Goal: Task Accomplishment & Management: Use online tool/utility

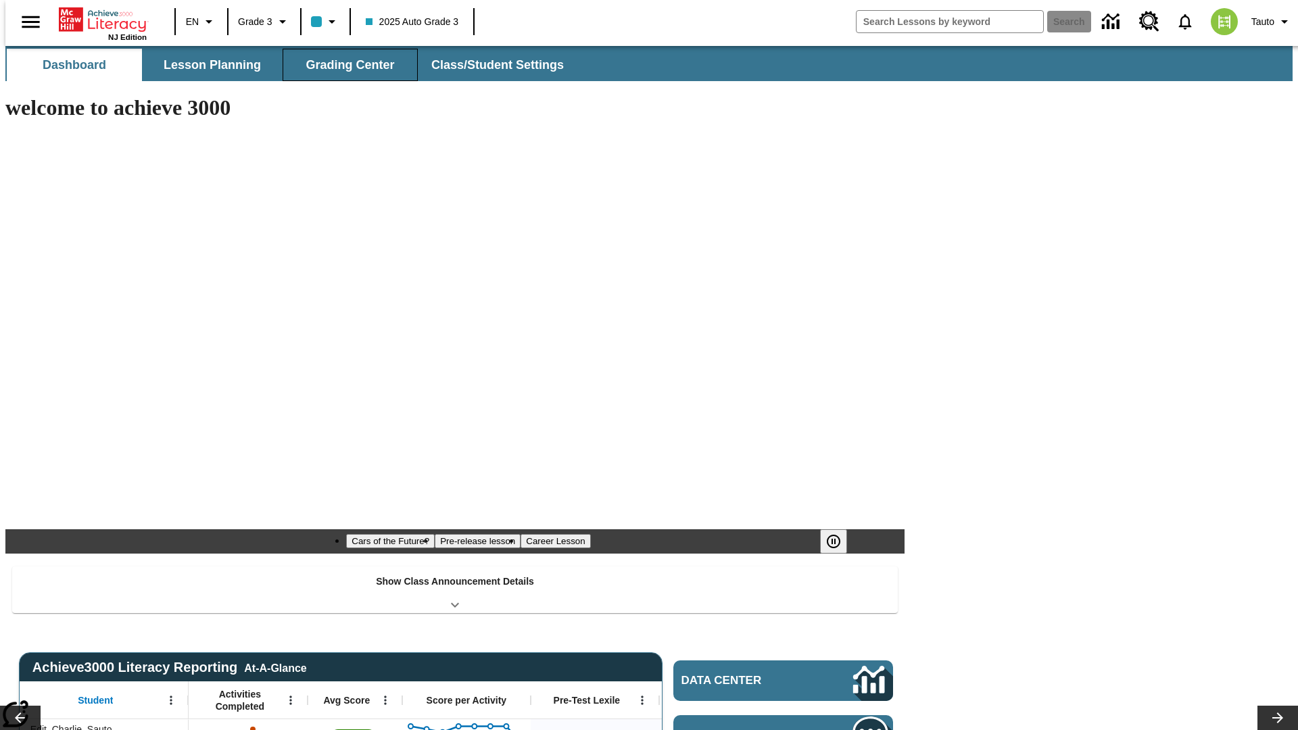
click at [345, 65] on span "Grading Center" at bounding box center [350, 65] width 89 height 16
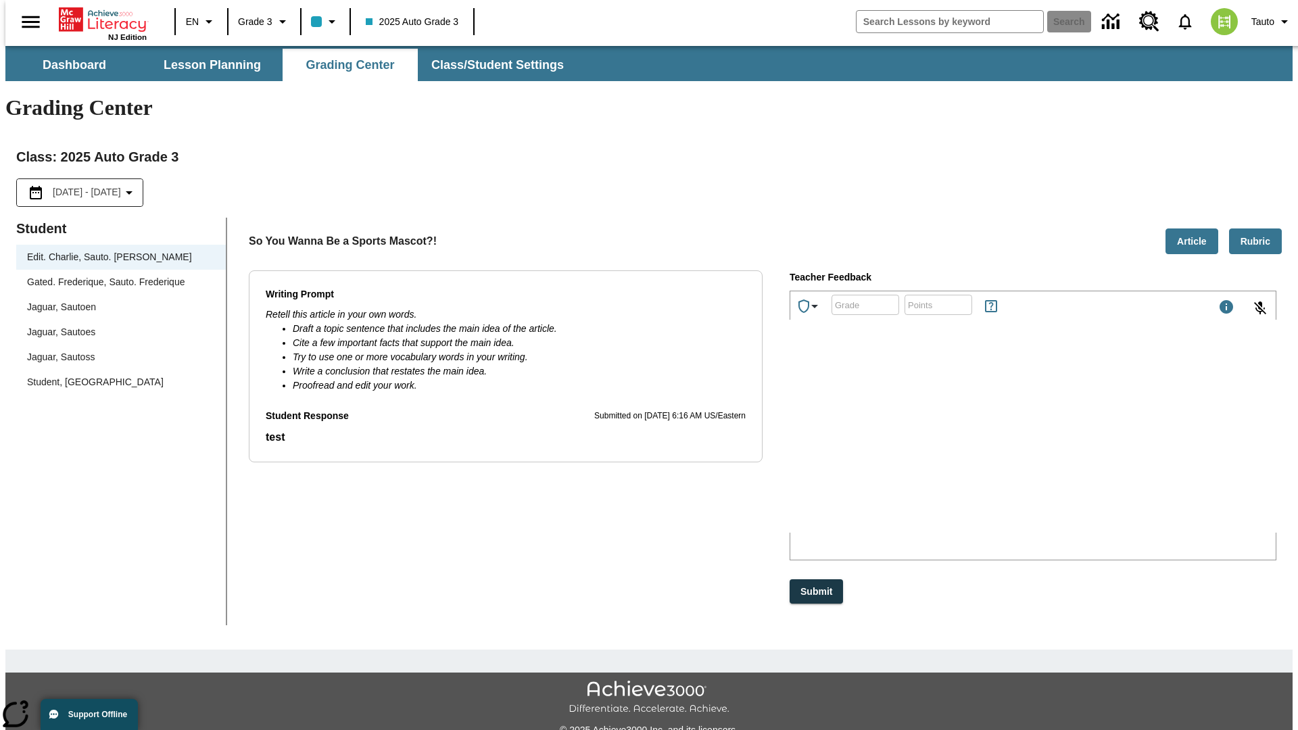
click at [116, 300] on div "Jaguar, Sautoen" at bounding box center [121, 307] width 188 height 14
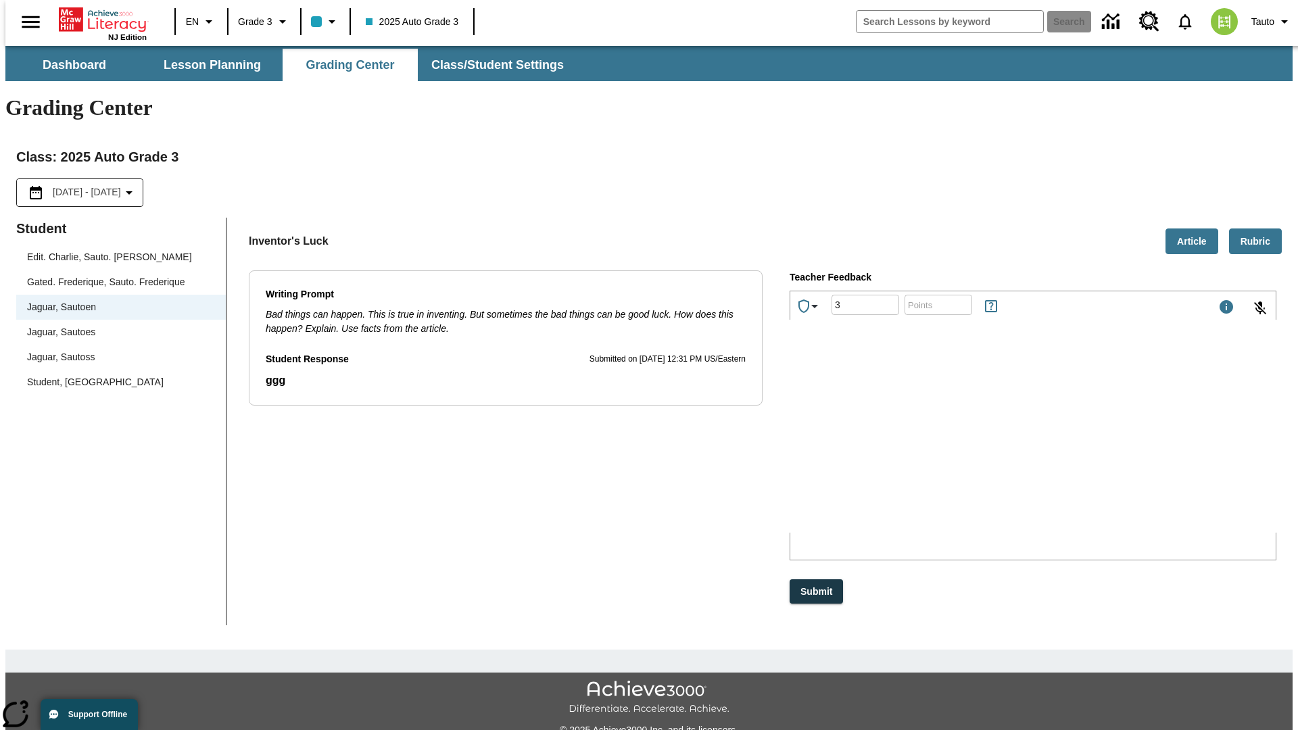
type input "3"
type input "10"
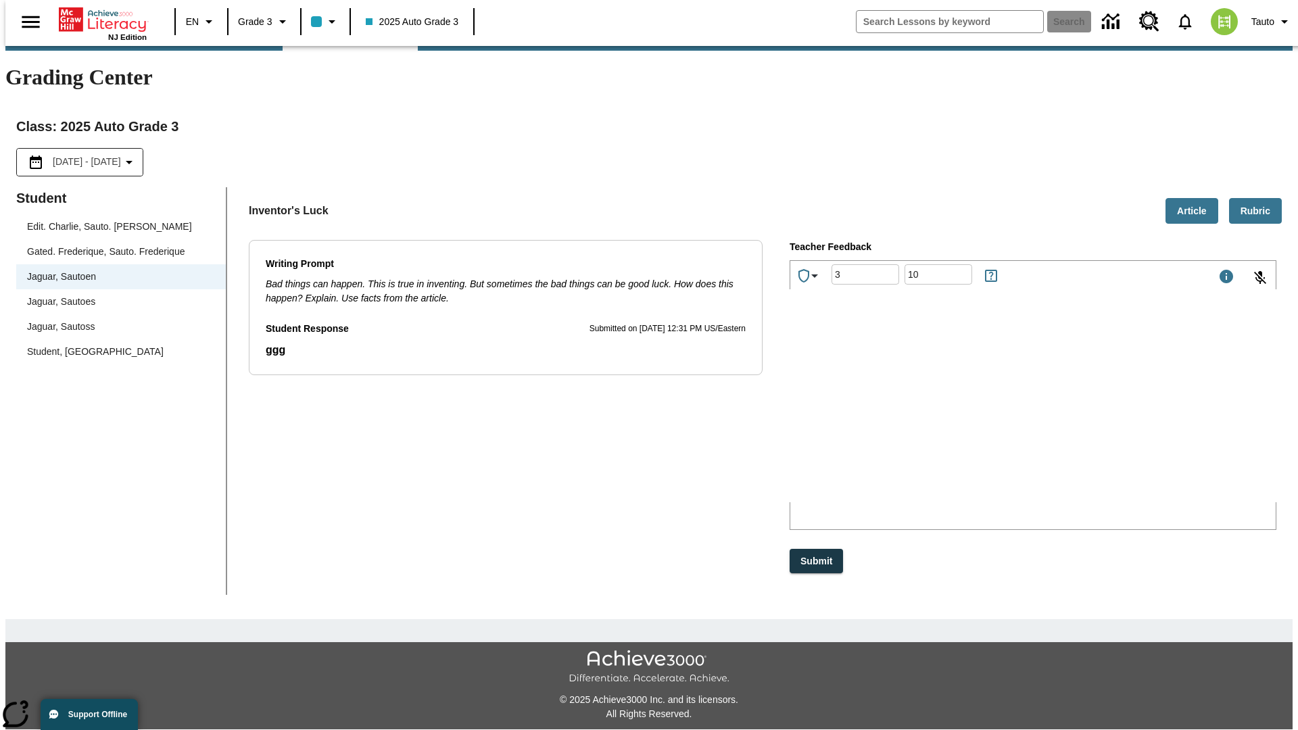
click at [987, 415] on p "Type your response here." at bounding box center [892, 414] width 192 height 12
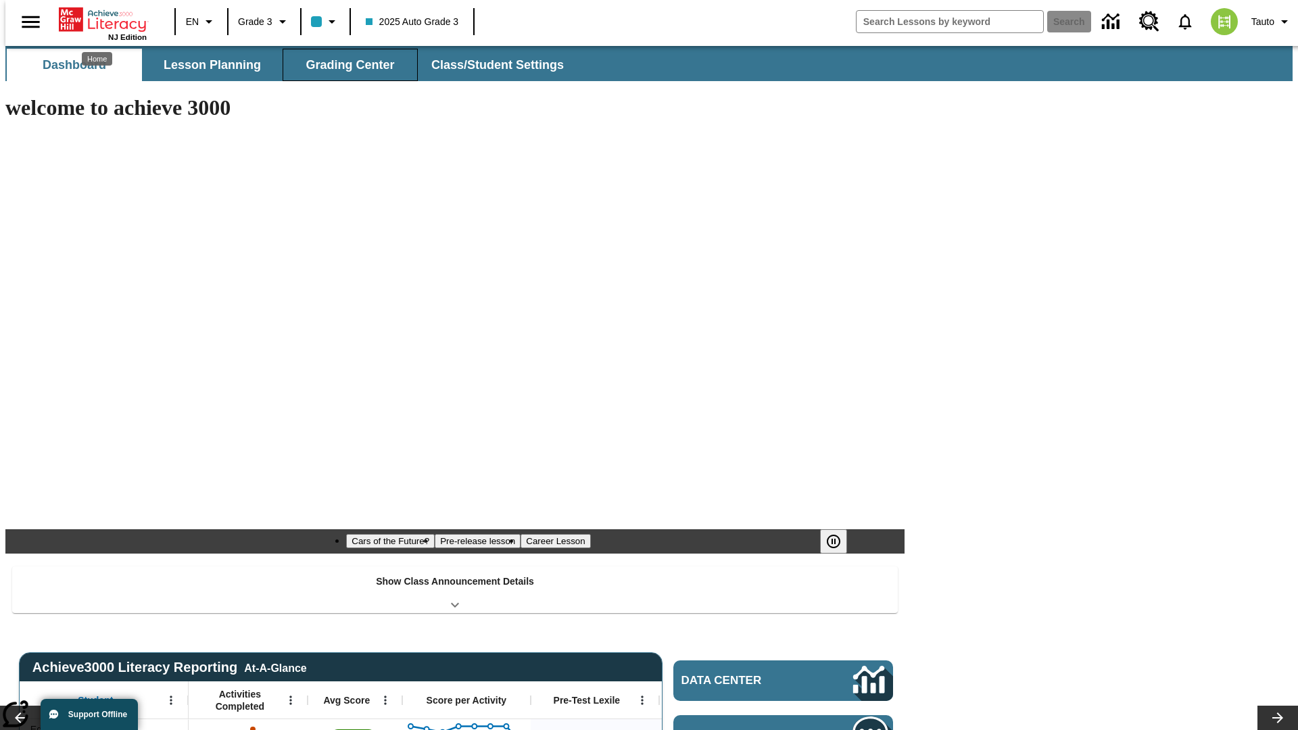
click at [345, 65] on span "Grading Center" at bounding box center [350, 65] width 89 height 16
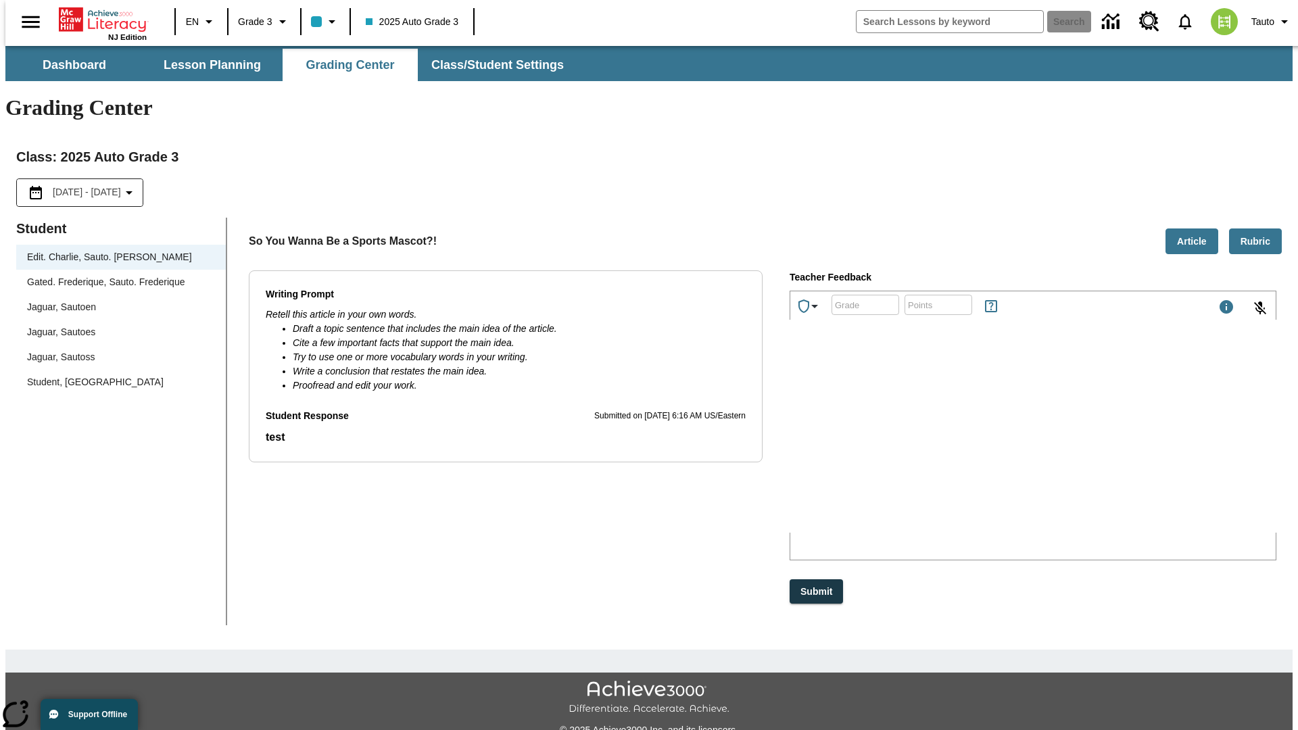
click at [116, 300] on div "Jaguar, Sautoen" at bounding box center [121, 307] width 188 height 14
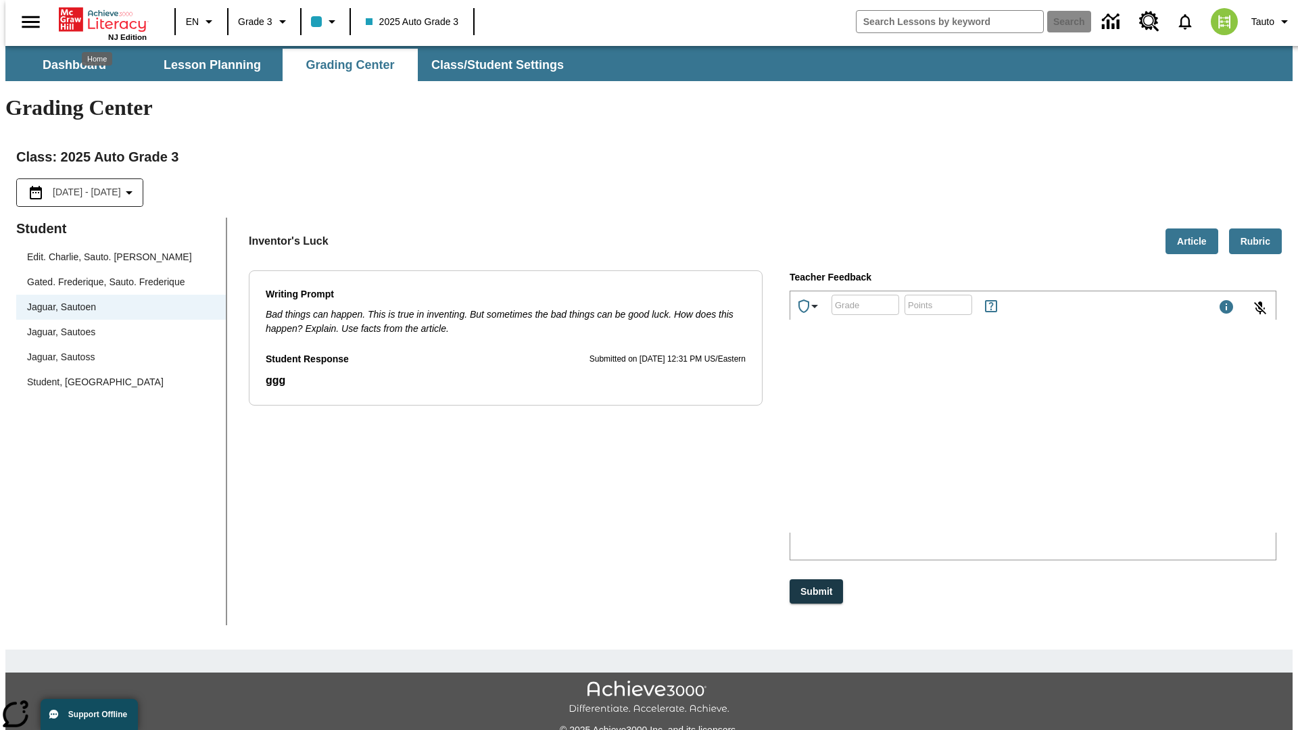
click at [987, 445] on p "yvIlC" at bounding box center [892, 444] width 192 height 12
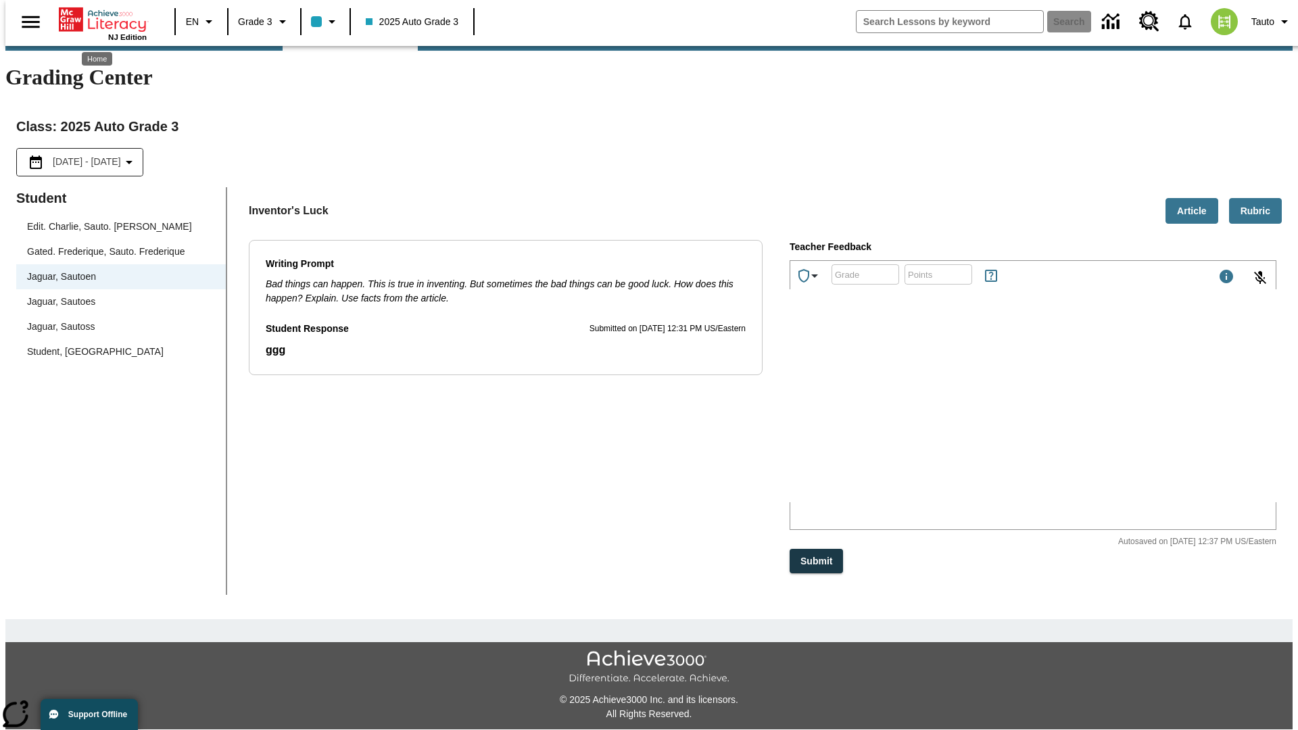
click at [987, 415] on p "zjfXMC" at bounding box center [892, 414] width 192 height 12
